Goal: Task Accomplishment & Management: Complete application form

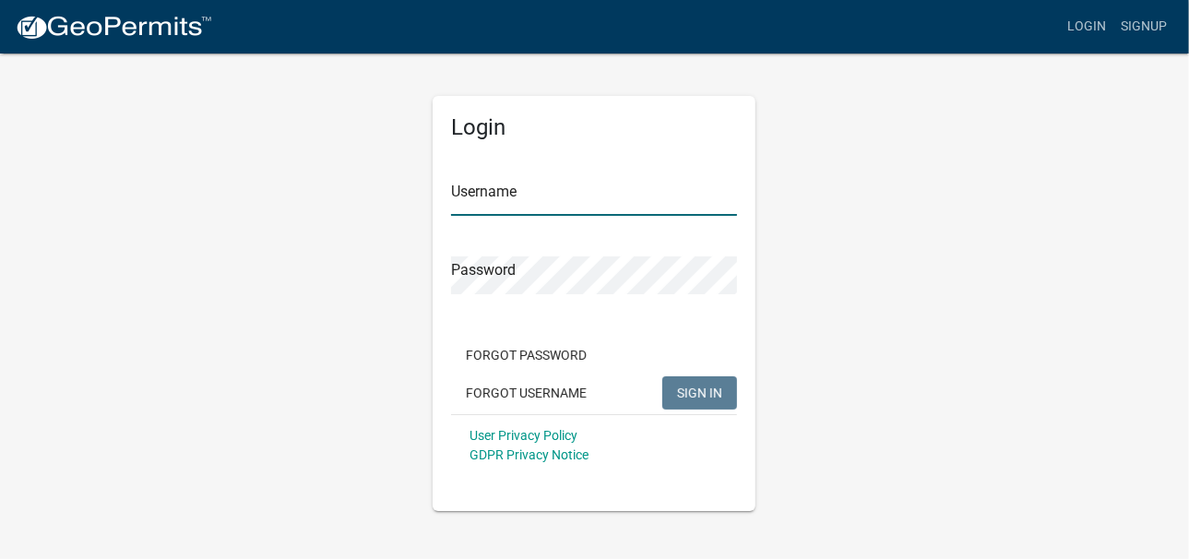
type input "[PERSON_NAME]"
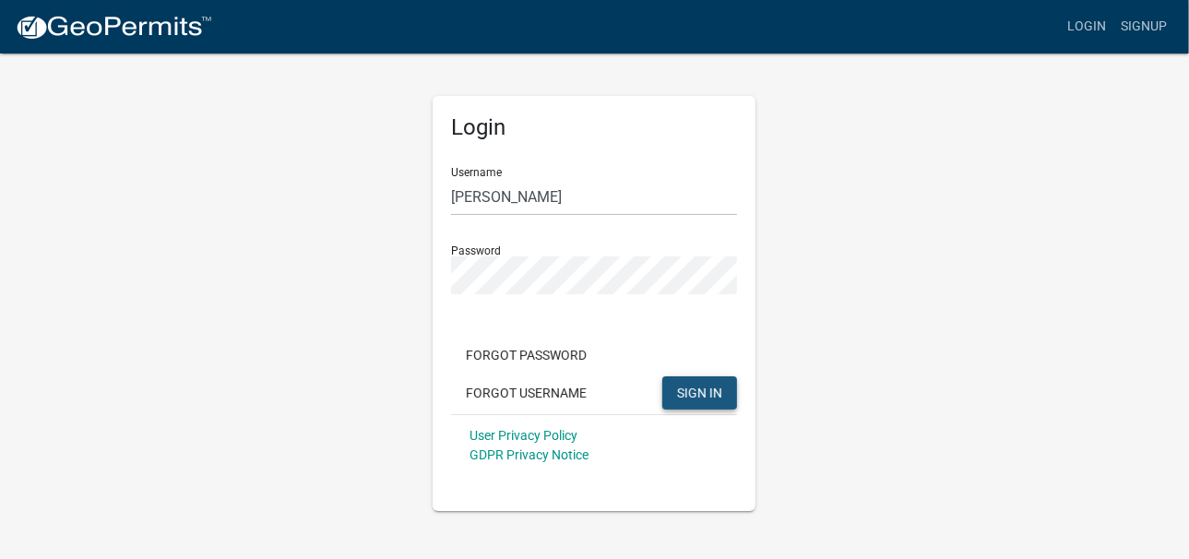
click at [722, 389] on button "SIGN IN" at bounding box center [699, 392] width 75 height 33
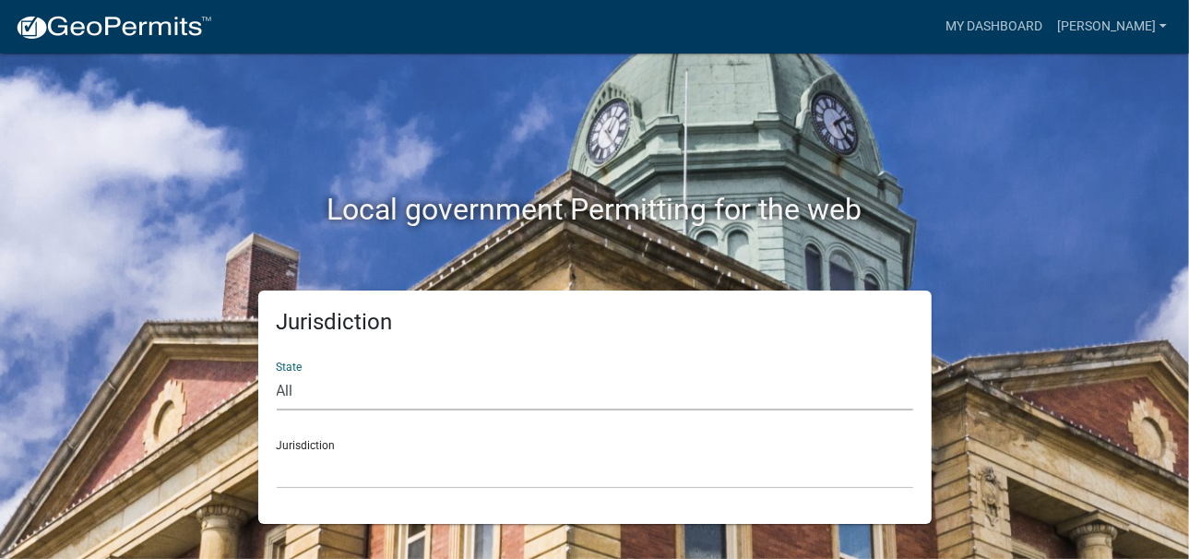
click at [289, 391] on select "All [US_STATE] [US_STATE] [US_STATE] [US_STATE] [US_STATE] [US_STATE] [US_STATE…" at bounding box center [595, 392] width 636 height 38
select select "[US_STATE]"
click at [277, 373] on select "All [US_STATE] [US_STATE] [US_STATE] [US_STATE] [US_STATE] [US_STATE] [US_STATE…" at bounding box center [595, 392] width 636 height 38
click at [322, 444] on div "Jurisdiction City of [GEOGRAPHIC_DATA], [US_STATE] City of [GEOGRAPHIC_DATA], […" at bounding box center [595, 457] width 636 height 64
click at [362, 470] on select "City of [GEOGRAPHIC_DATA], [US_STATE] City of [GEOGRAPHIC_DATA], [US_STATE] Cit…" at bounding box center [595, 470] width 636 height 38
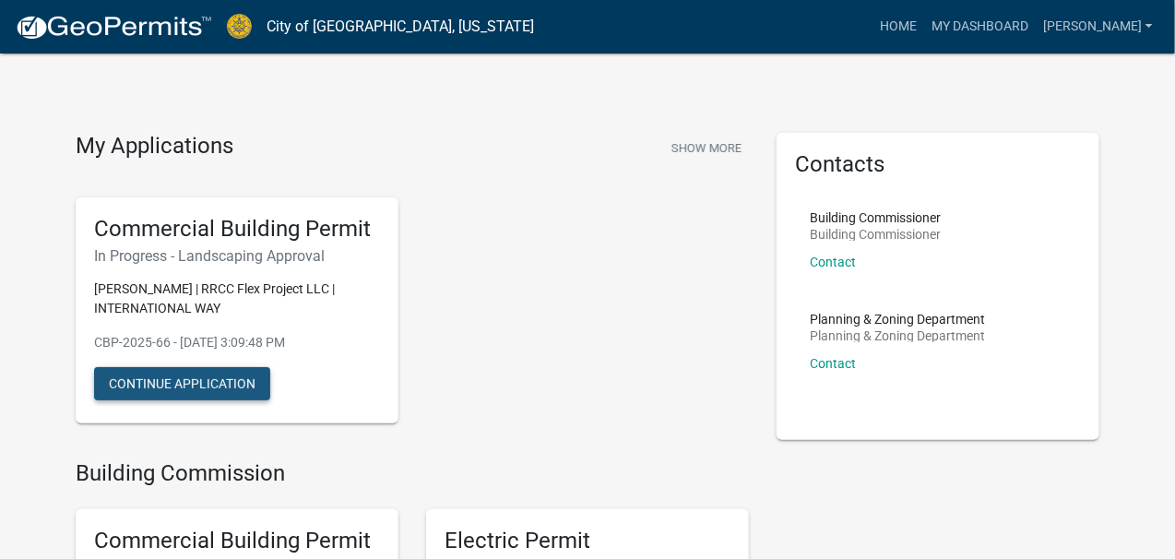
click at [151, 379] on button "Continue Application" at bounding box center [182, 383] width 176 height 33
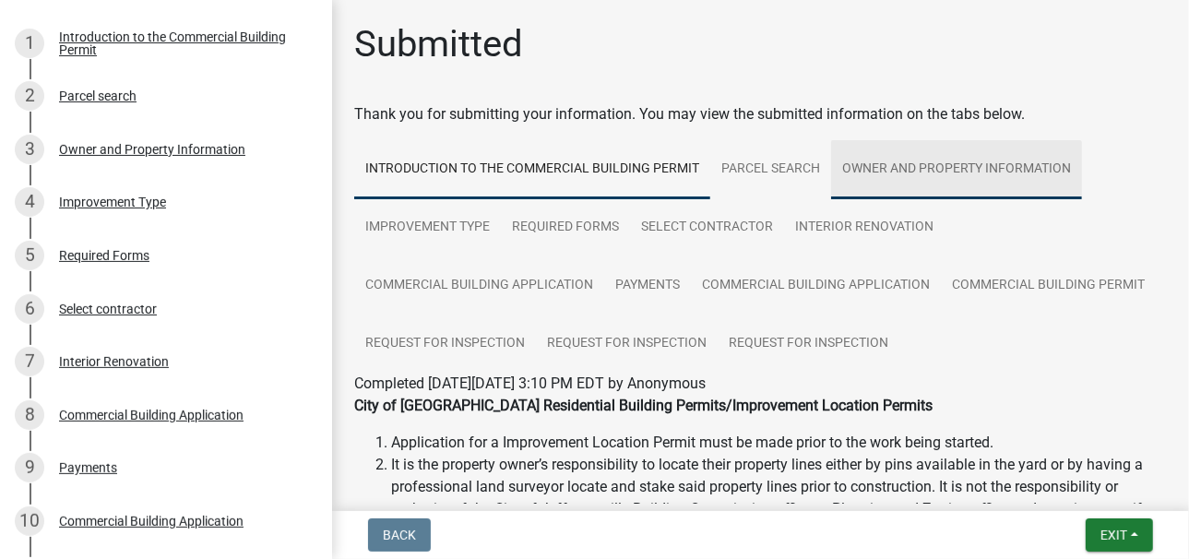
click at [914, 164] on link "Owner and Property Information" at bounding box center [956, 169] width 251 height 59
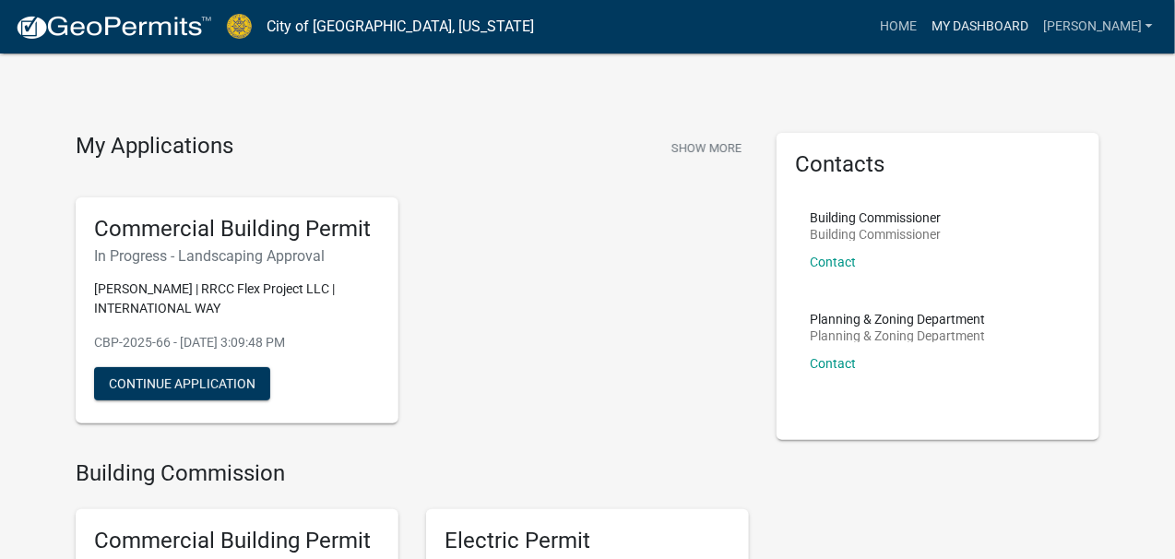
click at [1010, 23] on link "My Dashboard" at bounding box center [980, 26] width 112 height 35
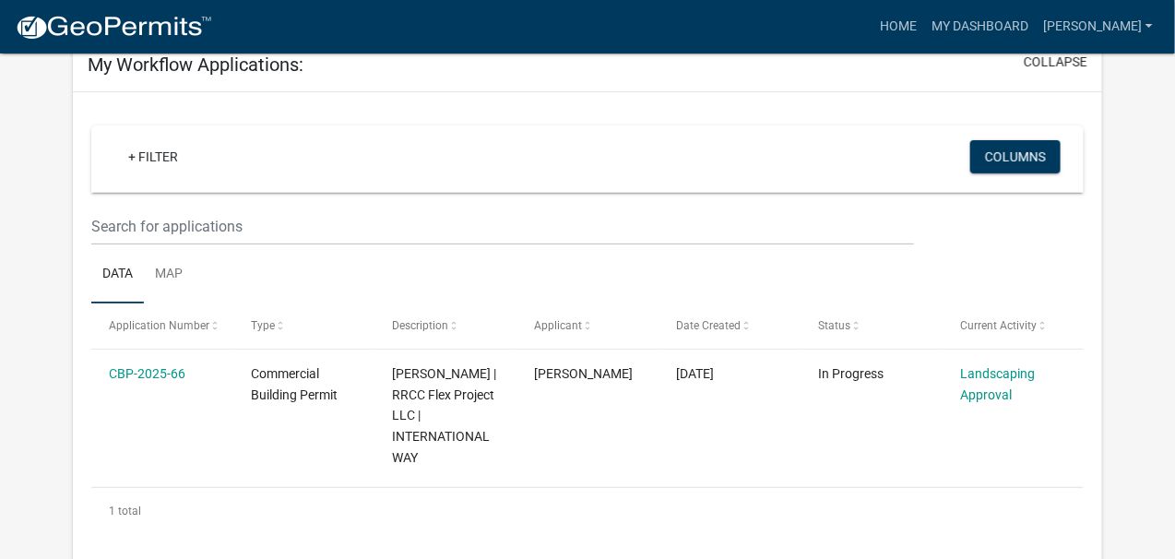
scroll to position [184, 0]
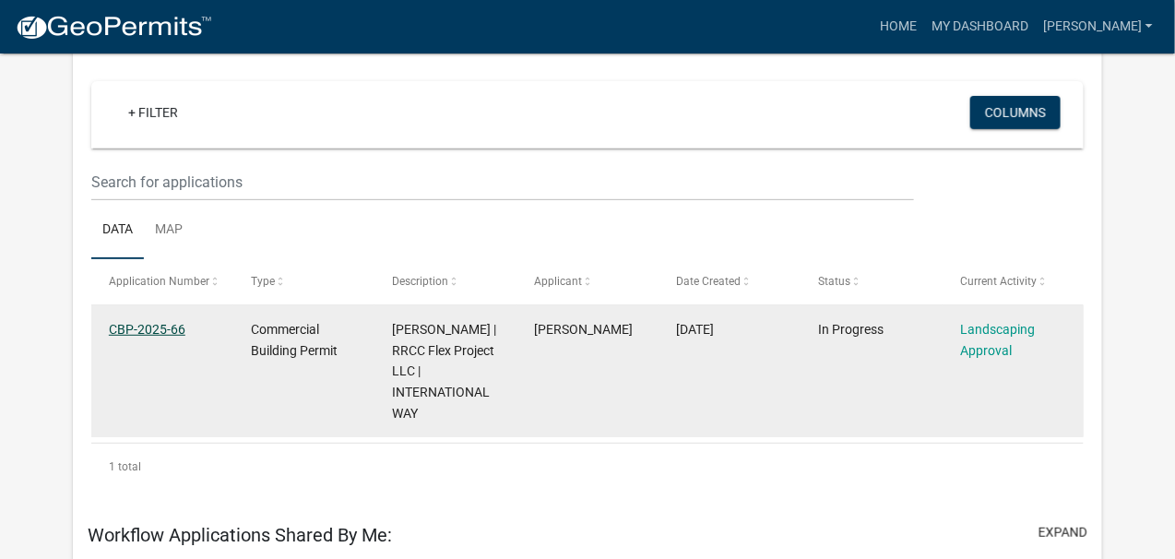
click at [122, 329] on link "CBP-2025-66" at bounding box center [147, 329] width 77 height 15
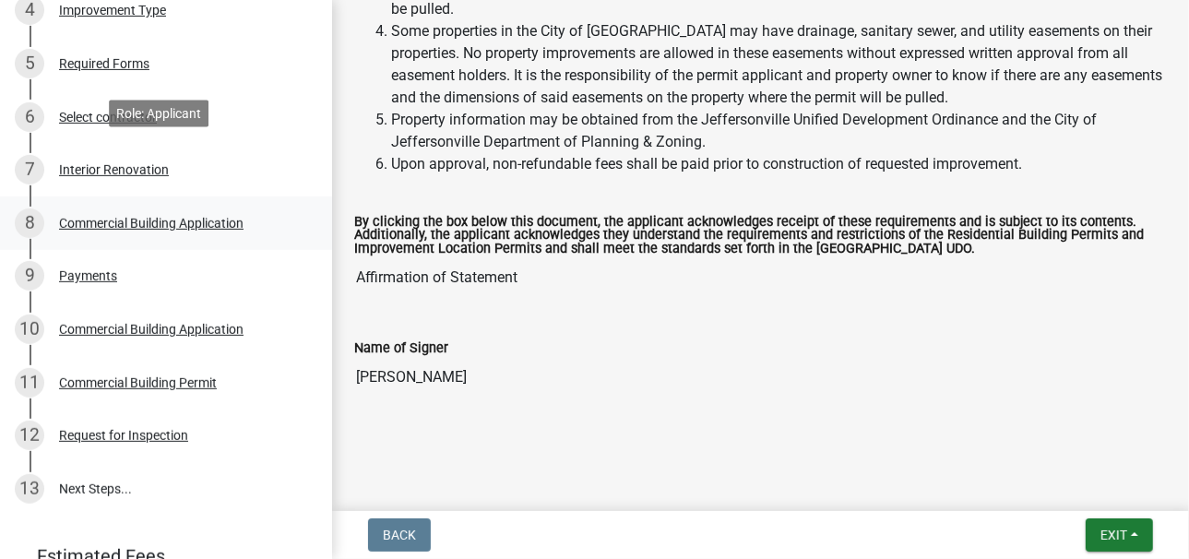
scroll to position [553, 0]
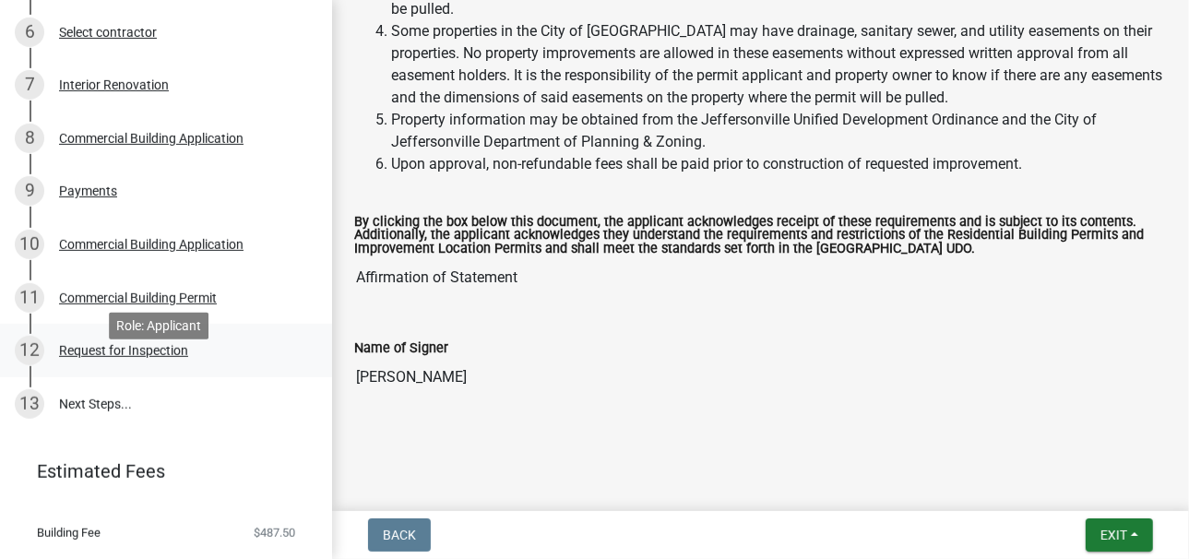
click at [105, 357] on div "Request for Inspection" at bounding box center [123, 350] width 129 height 13
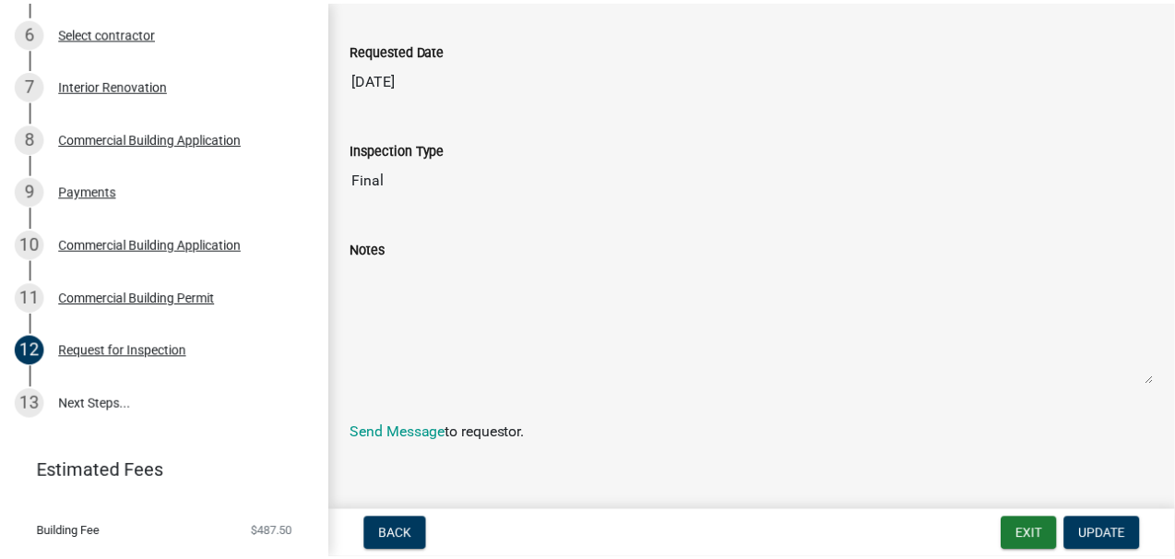
scroll to position [496, 0]
